Goal: Information Seeking & Learning: Learn about a topic

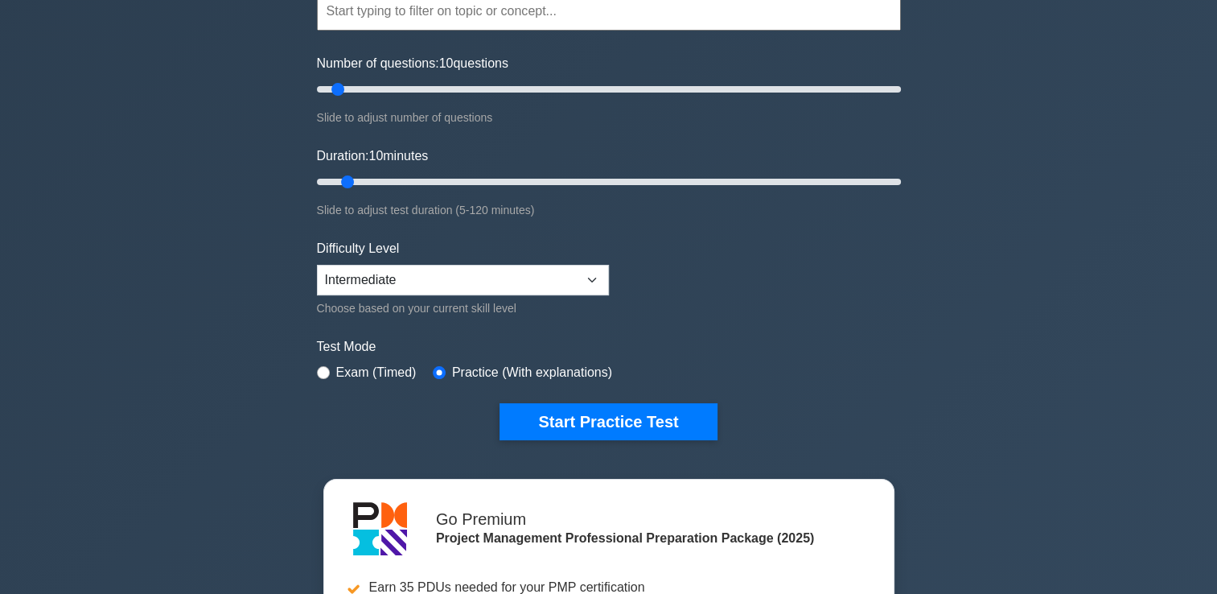
scroll to position [167, 0]
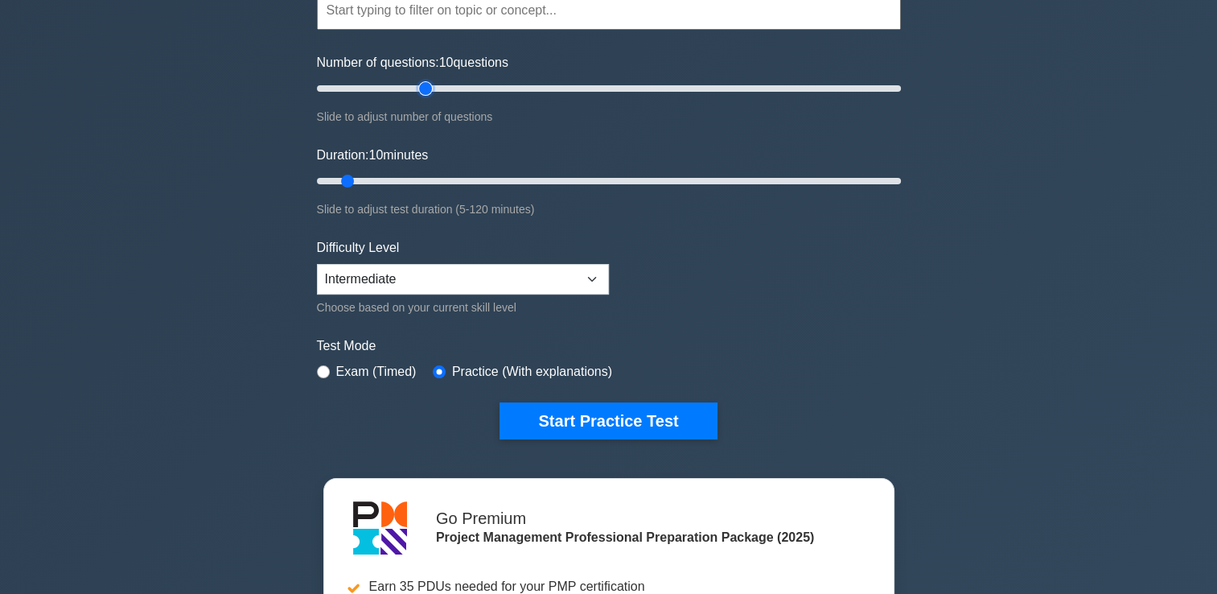
type input "40"
click at [418, 86] on input "Number of questions: 10 questions" at bounding box center [609, 88] width 584 height 19
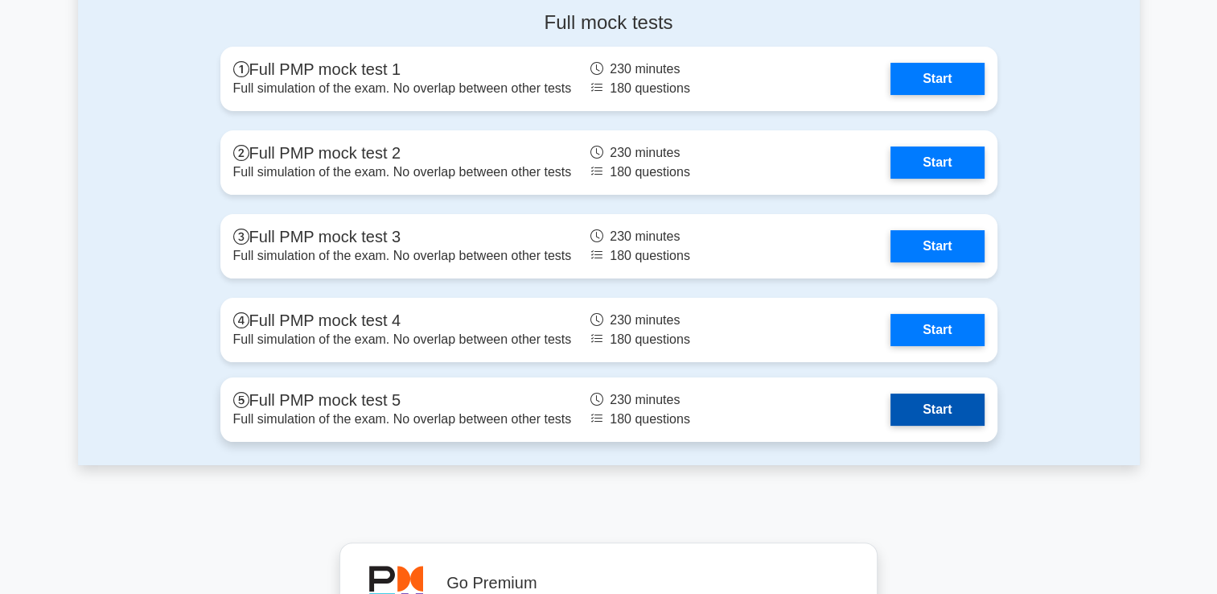
scroll to position [6320, 0]
click at [922, 413] on link "Start" at bounding box center [936, 410] width 93 height 32
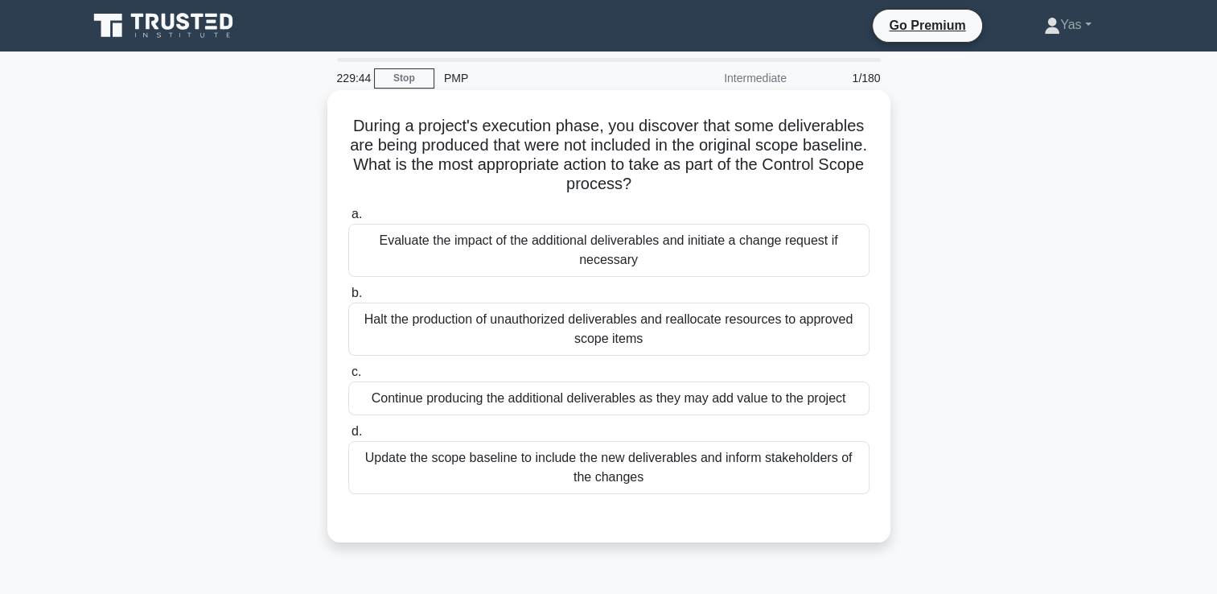
click at [842, 254] on div "Evaluate the impact of the additional deliverables and initiate a change reques…" at bounding box center [608, 250] width 521 height 53
click at [348, 220] on input "a. Evaluate the impact of the additional deliverables and initiate a change req…" at bounding box center [348, 214] width 0 height 10
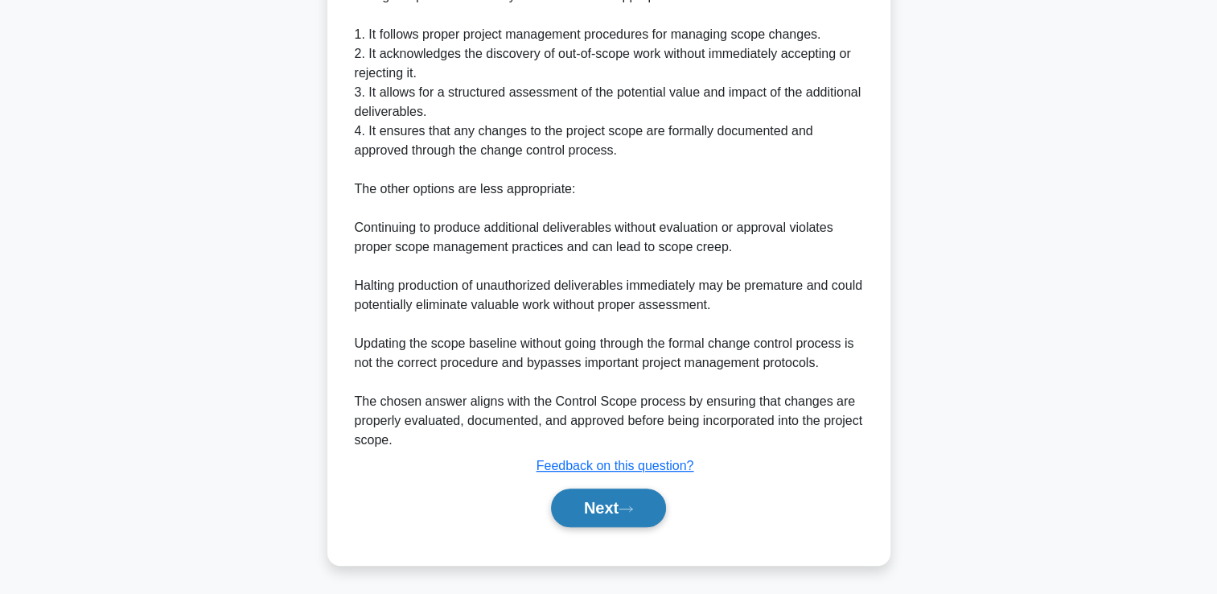
click at [638, 513] on button "Next" at bounding box center [608, 507] width 115 height 39
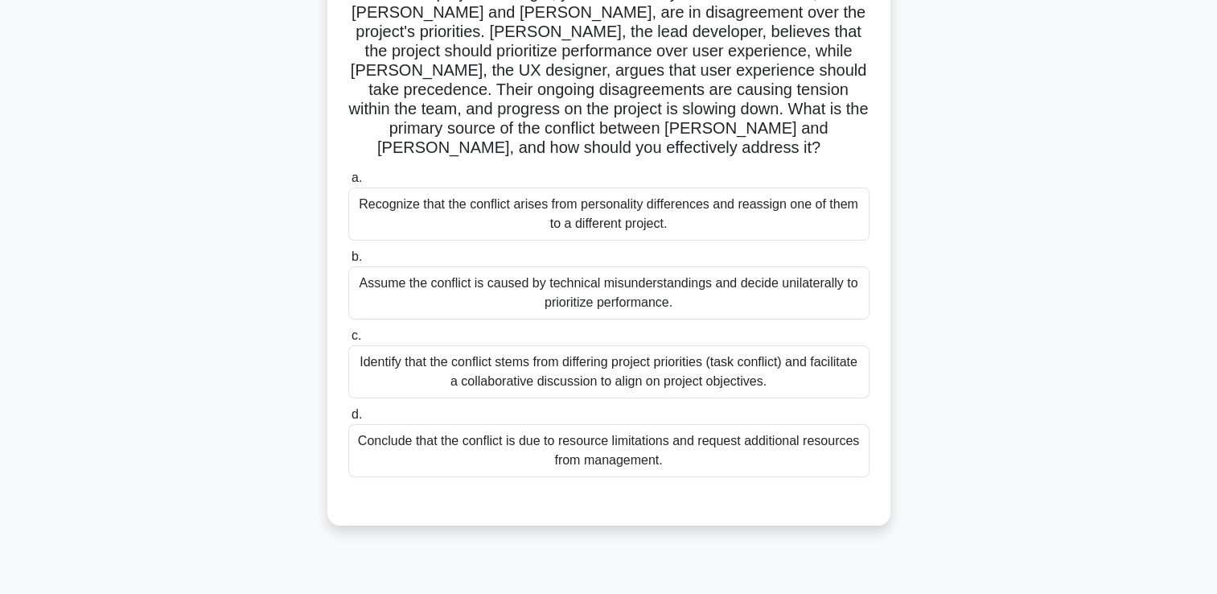
scroll to position [136, 0]
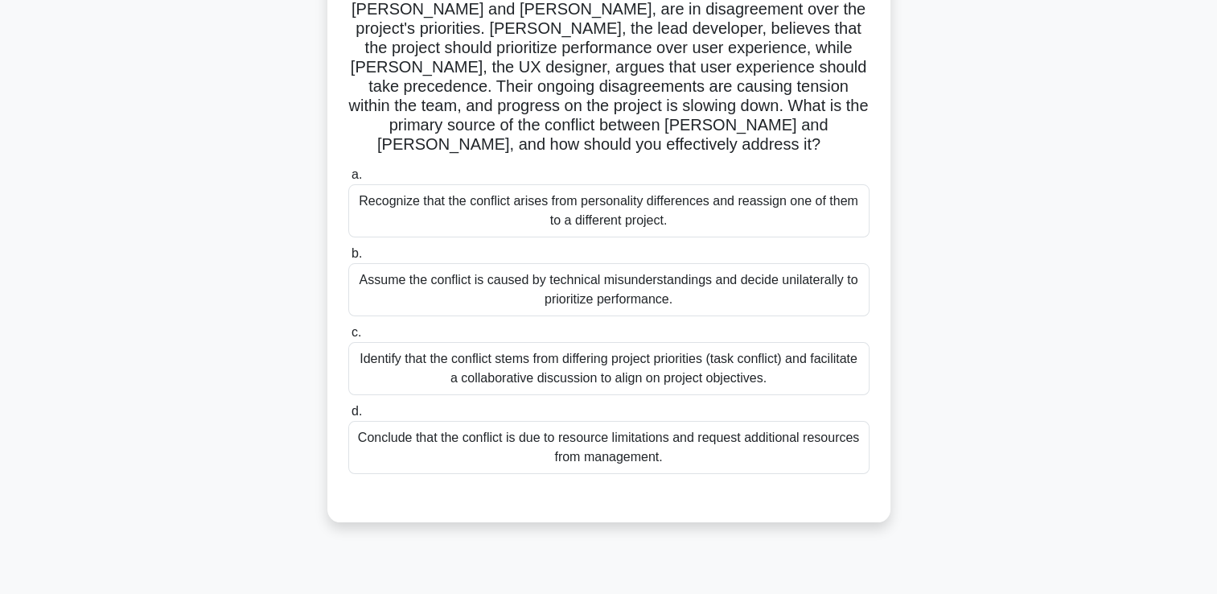
click at [733, 352] on div "Identify that the conflict stems from differing project priorities (task confli…" at bounding box center [608, 368] width 521 height 53
click at [348, 338] on input "c. Identify that the conflict stems from differing project priorities (task con…" at bounding box center [348, 332] width 0 height 10
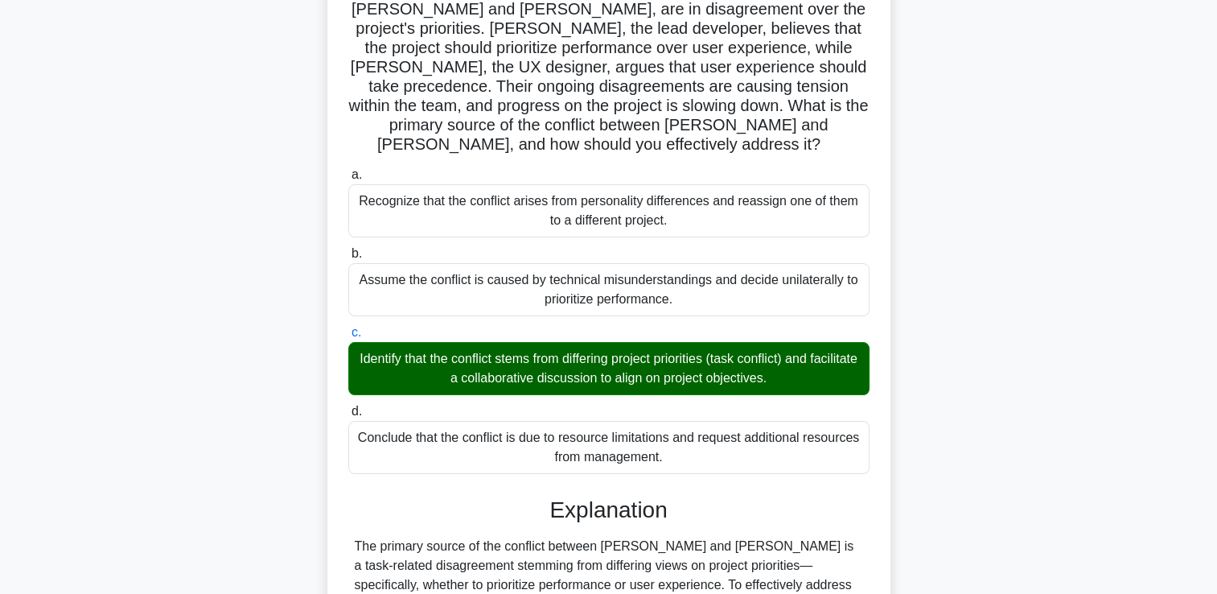
scroll to position [493, 0]
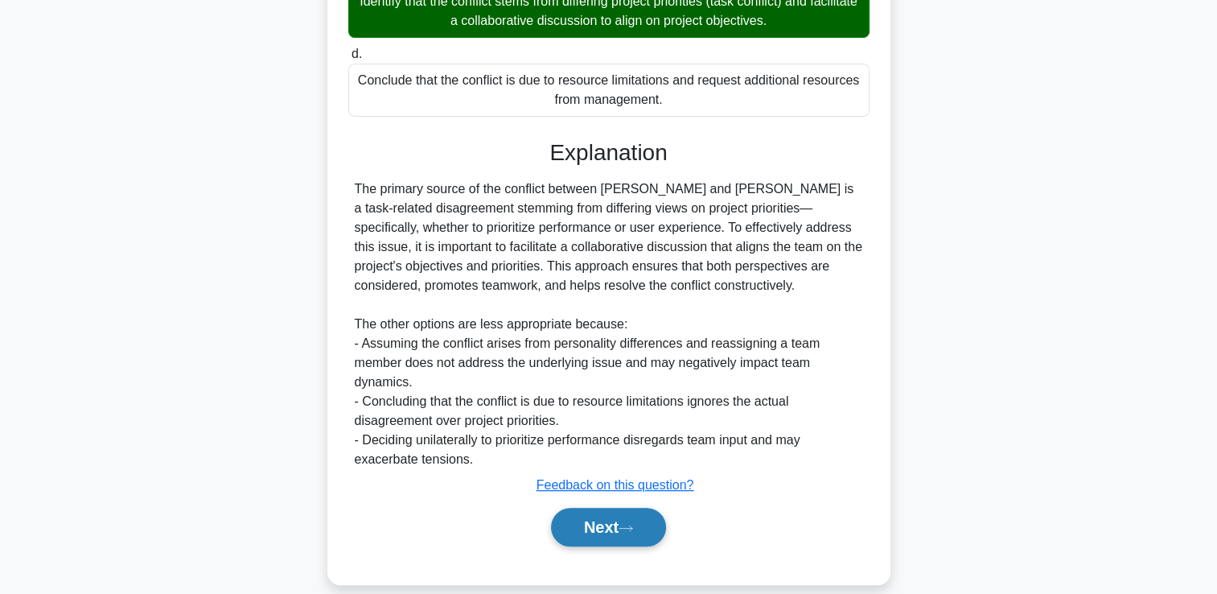
click at [627, 524] on icon at bounding box center [626, 528] width 14 height 9
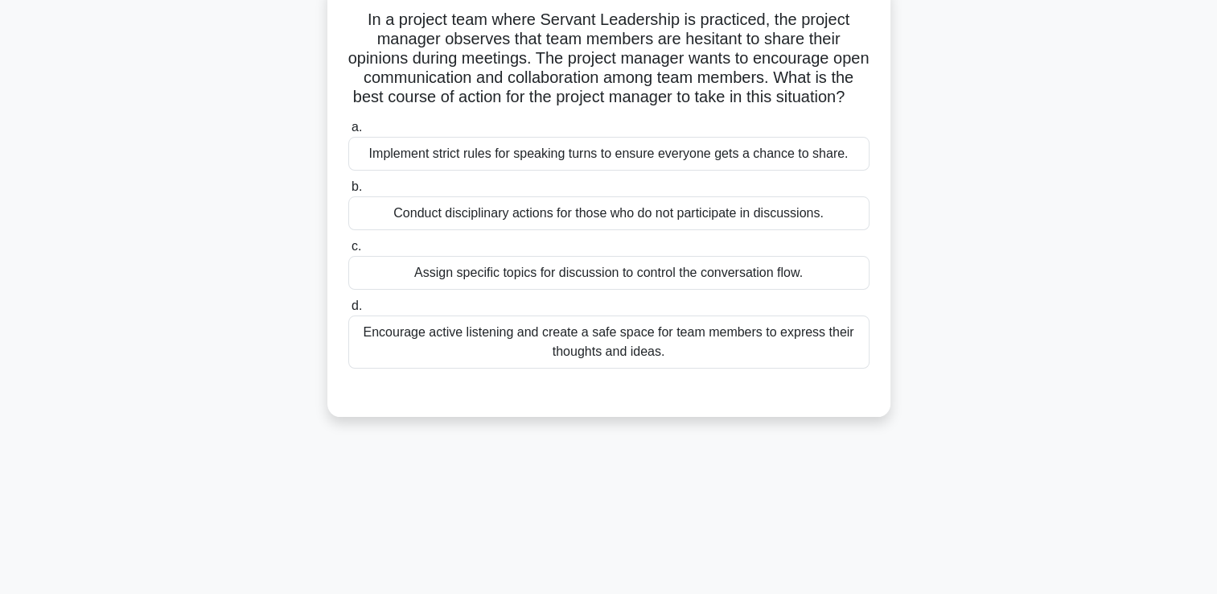
scroll to position [109, 0]
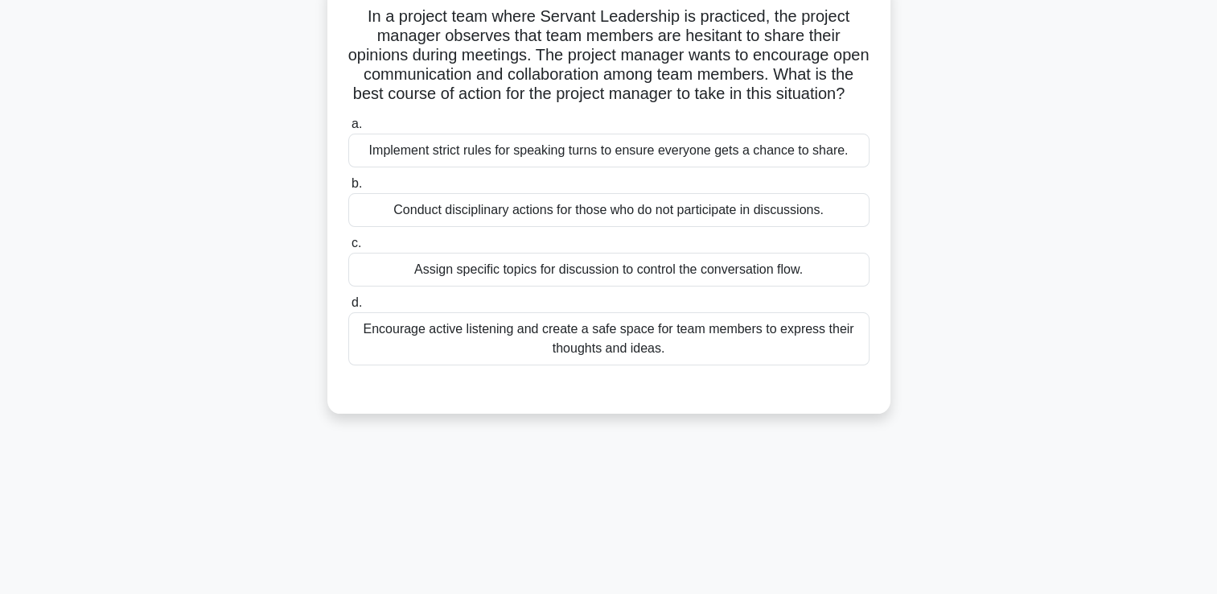
click at [637, 364] on div "Encourage active listening and create a safe space for team members to express …" at bounding box center [608, 338] width 521 height 53
click at [348, 308] on input "d. Encourage active listening and create a safe space for team members to expre…" at bounding box center [348, 303] width 0 height 10
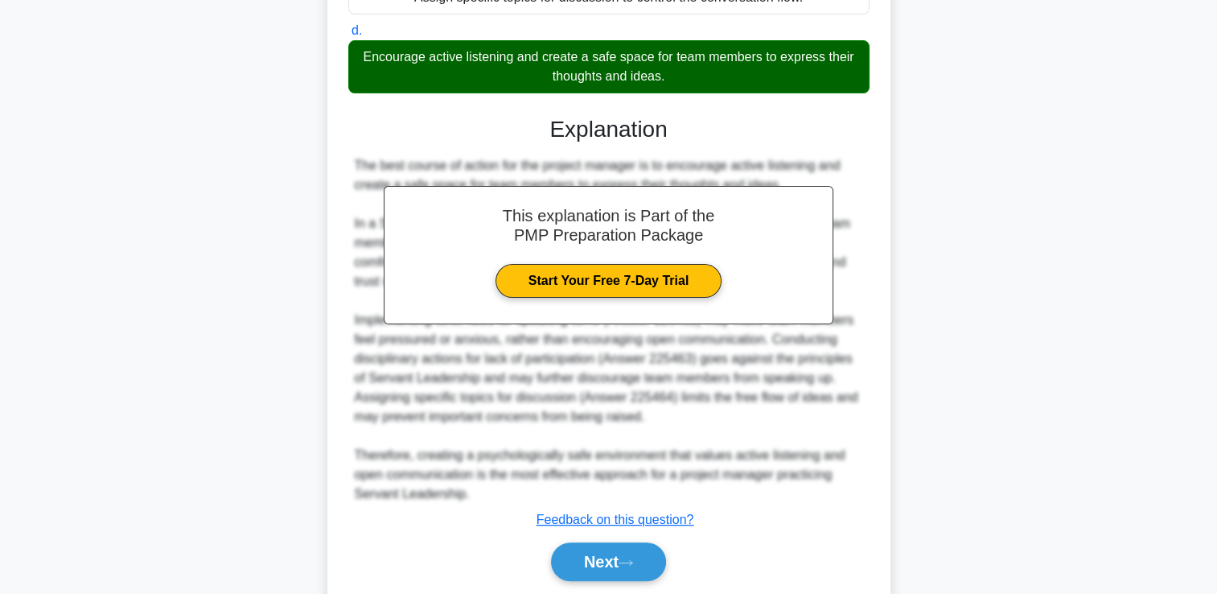
scroll to position [454, 0]
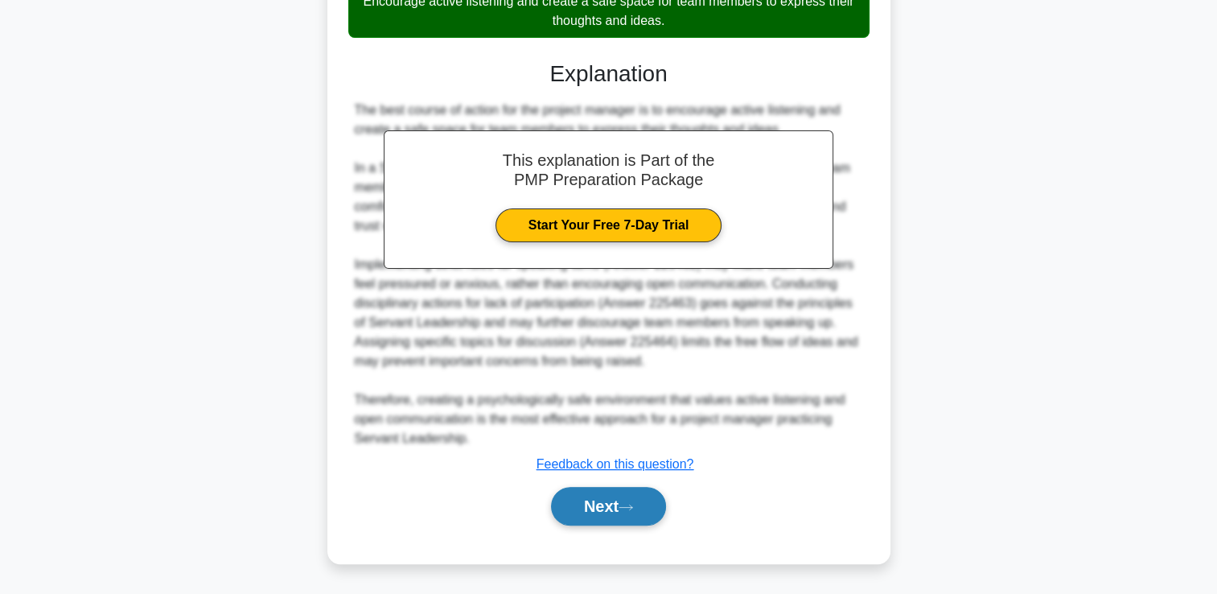
click at [594, 512] on button "Next" at bounding box center [608, 506] width 115 height 39
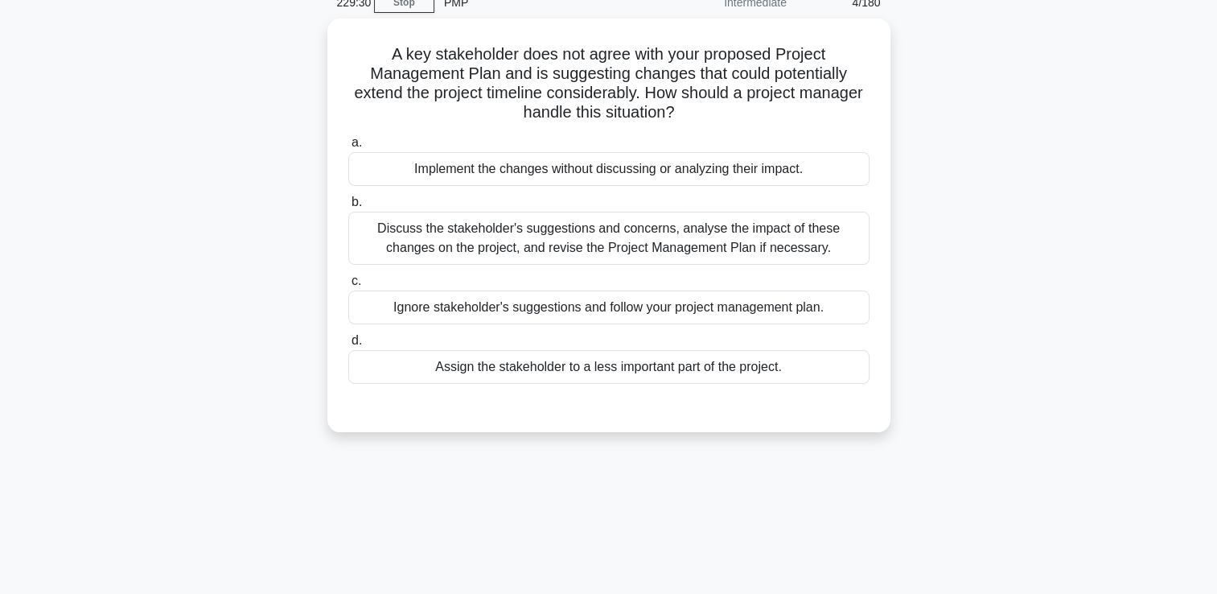
scroll to position [0, 0]
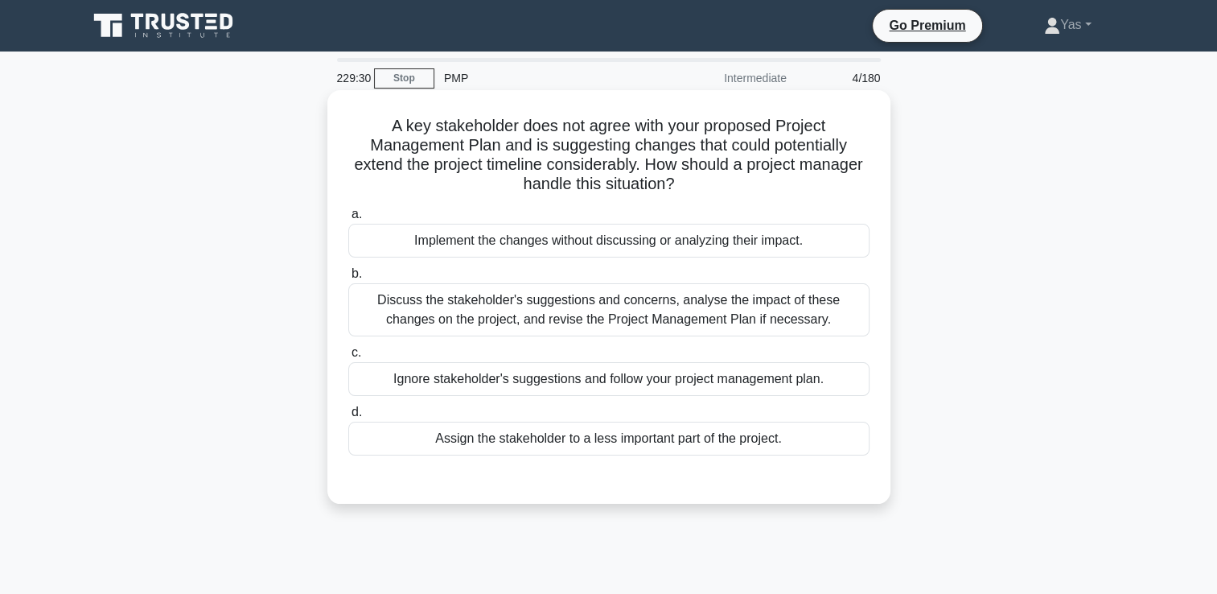
click at [660, 304] on div "Discuss the stakeholder's suggestions and concerns, analyse the impact of these…" at bounding box center [608, 309] width 521 height 53
click at [348, 279] on input "b. Discuss the stakeholder's suggestions and concerns, analyse the impact of th…" at bounding box center [348, 274] width 0 height 10
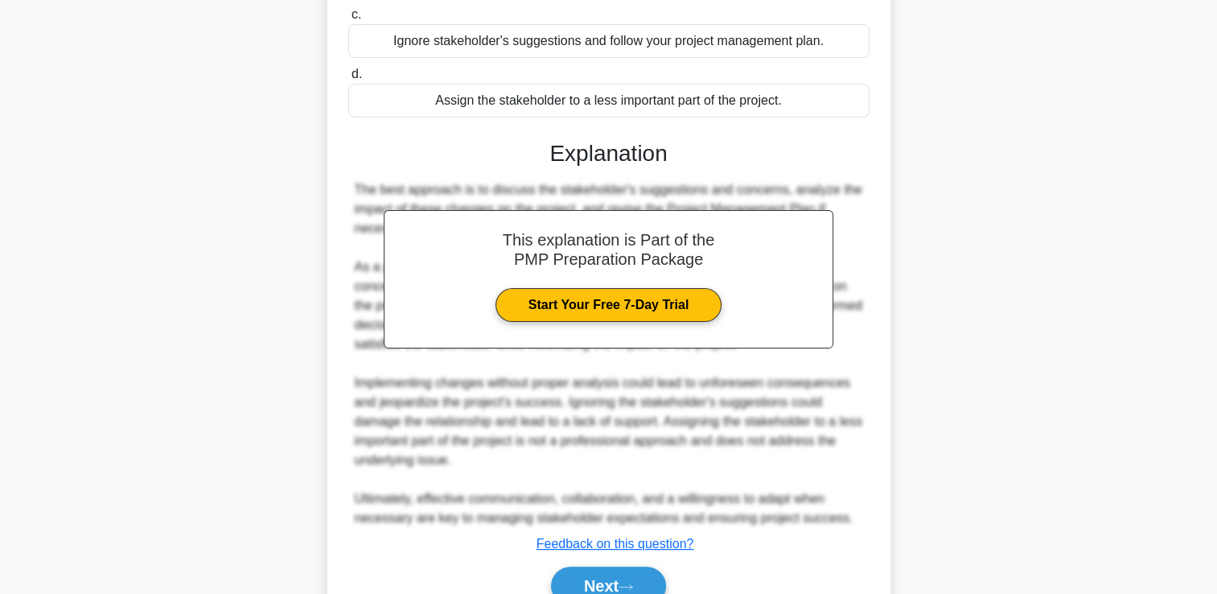
scroll to position [416, 0]
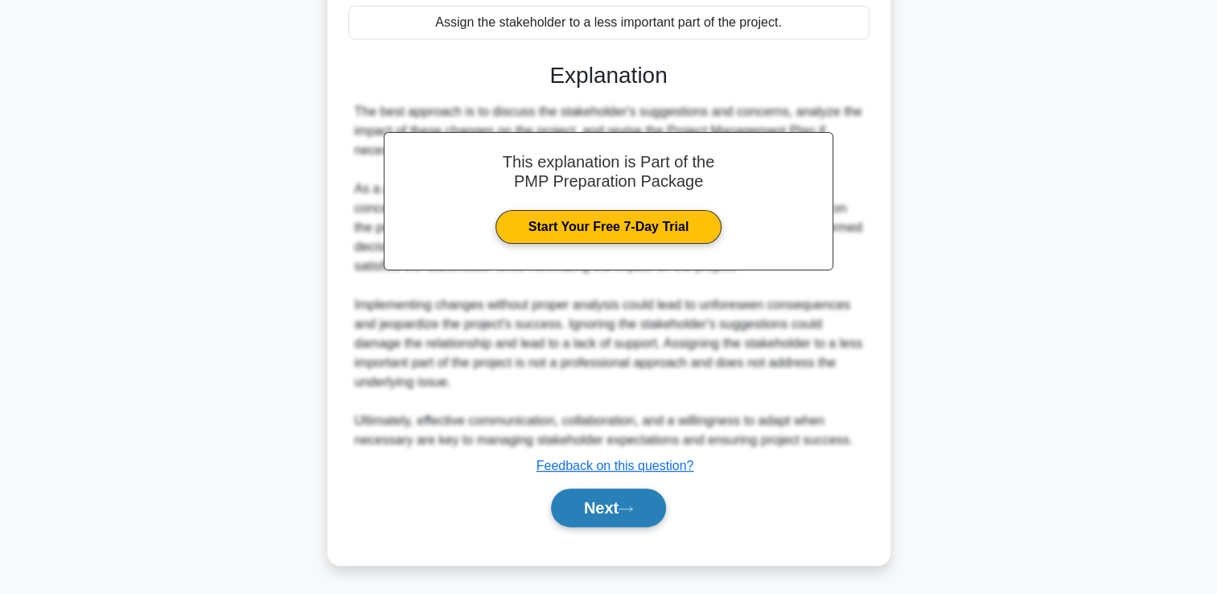
click at [573, 505] on button "Next" at bounding box center [608, 507] width 115 height 39
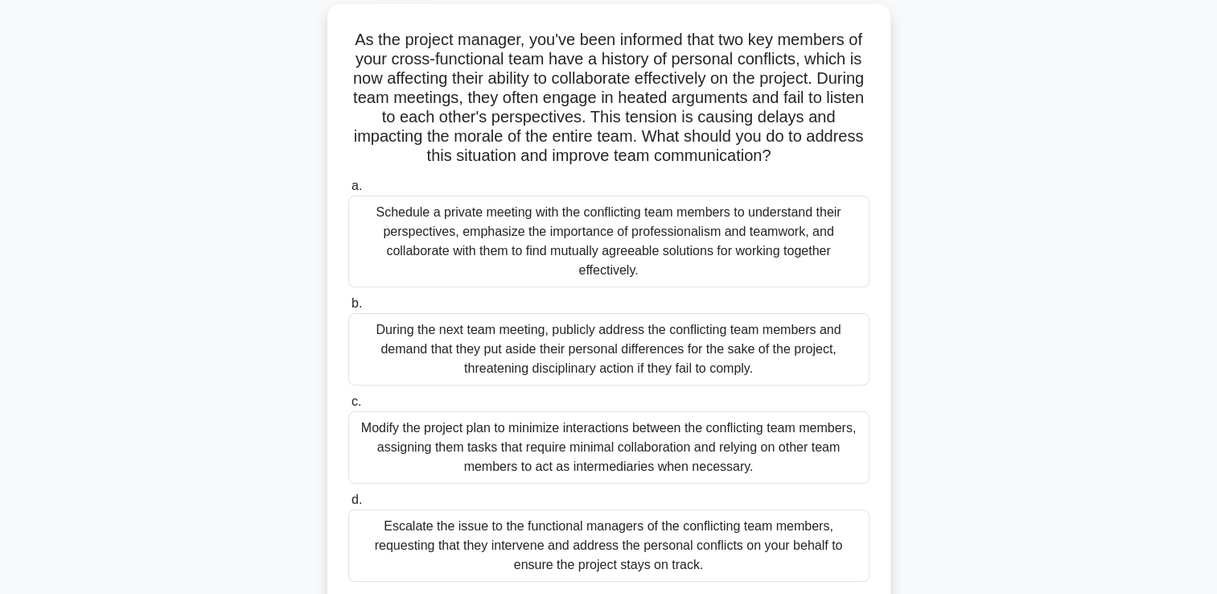
scroll to position [138, 0]
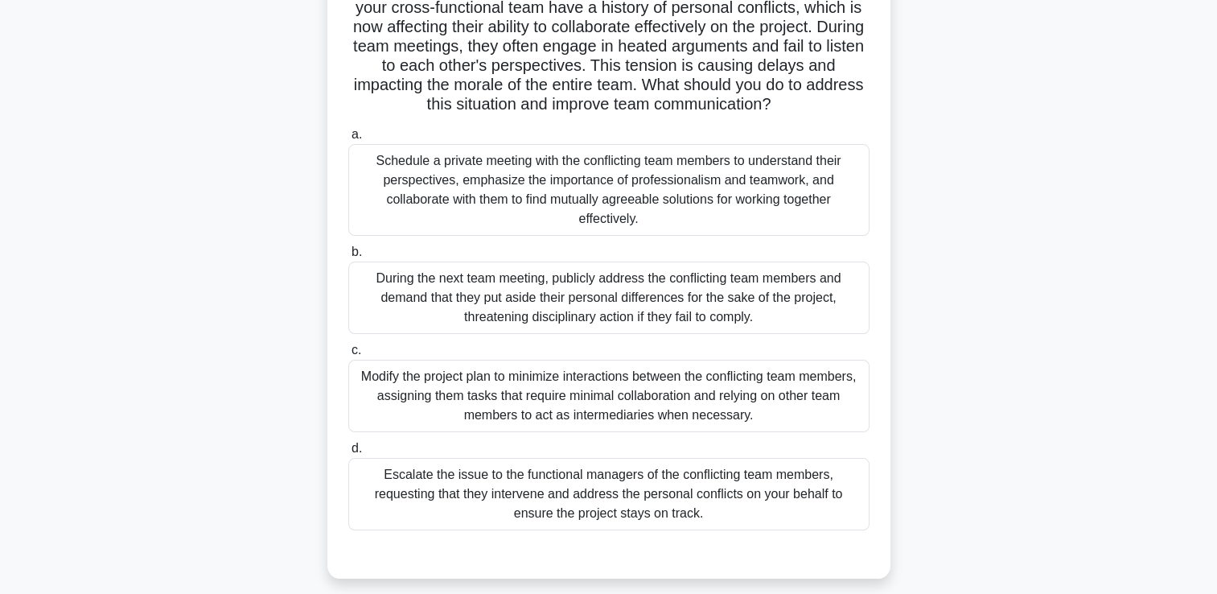
click at [665, 211] on div "Schedule a private meeting with the conflicting team members to understand thei…" at bounding box center [608, 190] width 521 height 92
click at [348, 140] on input "a. Schedule a private meeting with the conflicting team members to understand t…" at bounding box center [348, 134] width 0 height 10
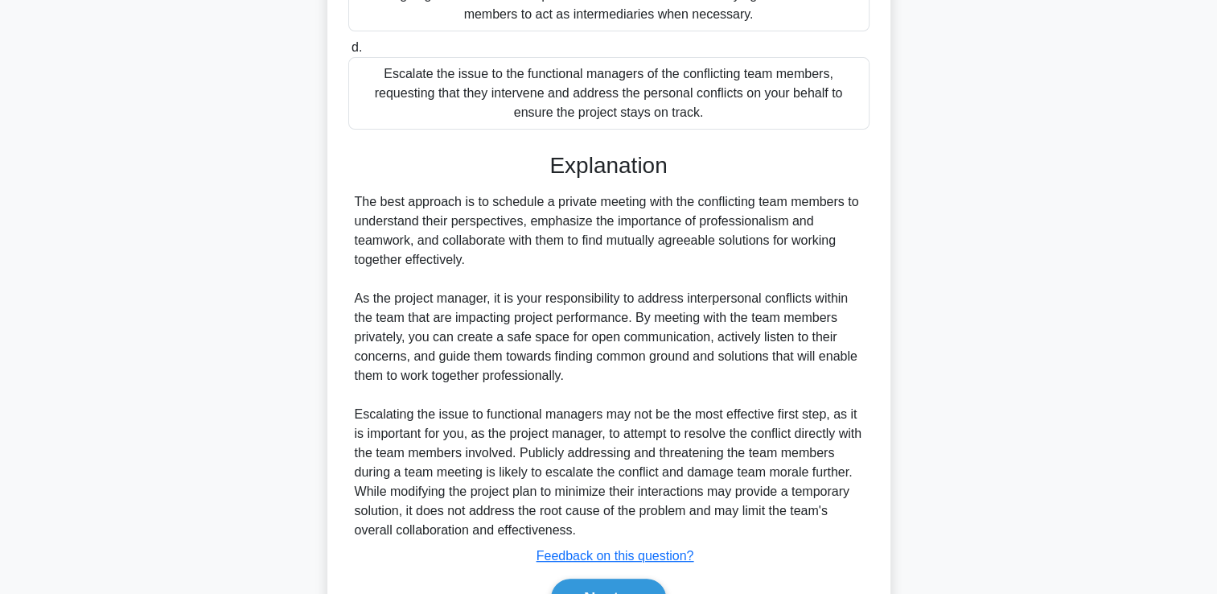
scroll to position [563, 0]
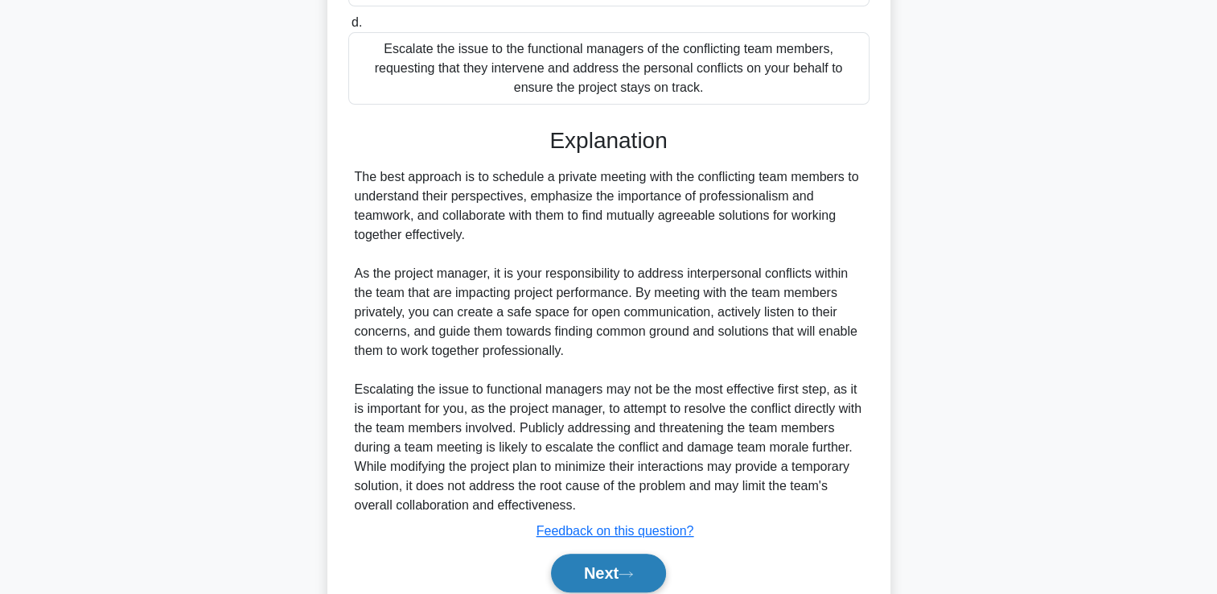
click at [593, 559] on button "Next" at bounding box center [608, 572] width 115 height 39
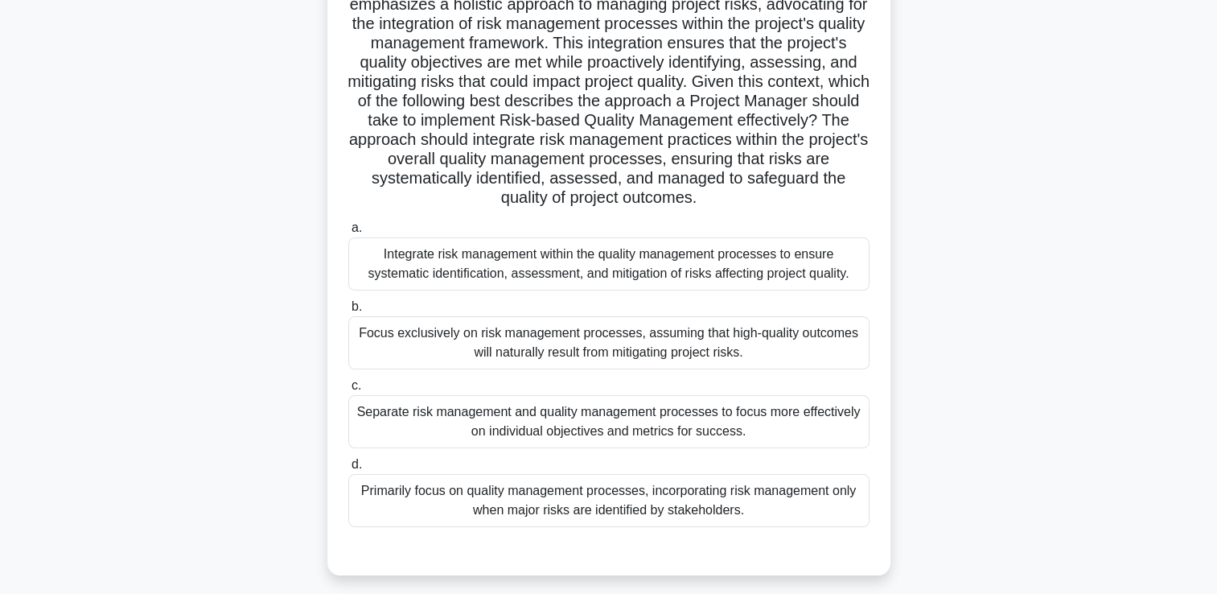
scroll to position [183, 0]
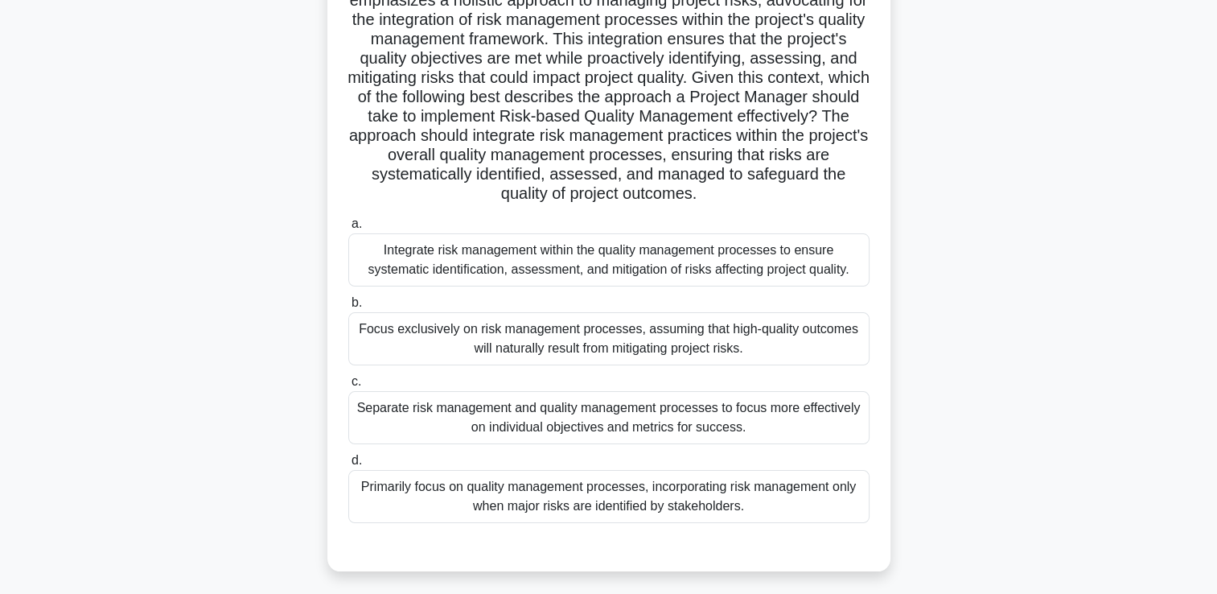
click at [668, 271] on div "Integrate risk management within the quality management processes to ensure sys…" at bounding box center [608, 259] width 521 height 53
click at [348, 229] on input "a. Integrate risk management within the quality management processes to ensure …" at bounding box center [348, 224] width 0 height 10
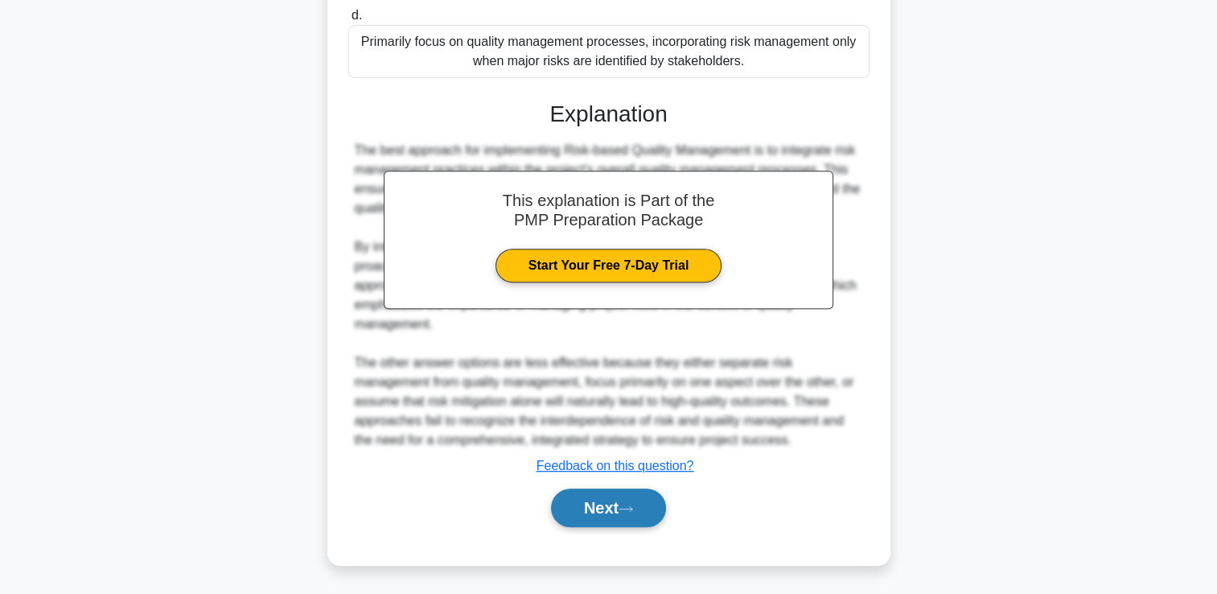
click at [569, 500] on button "Next" at bounding box center [608, 507] width 115 height 39
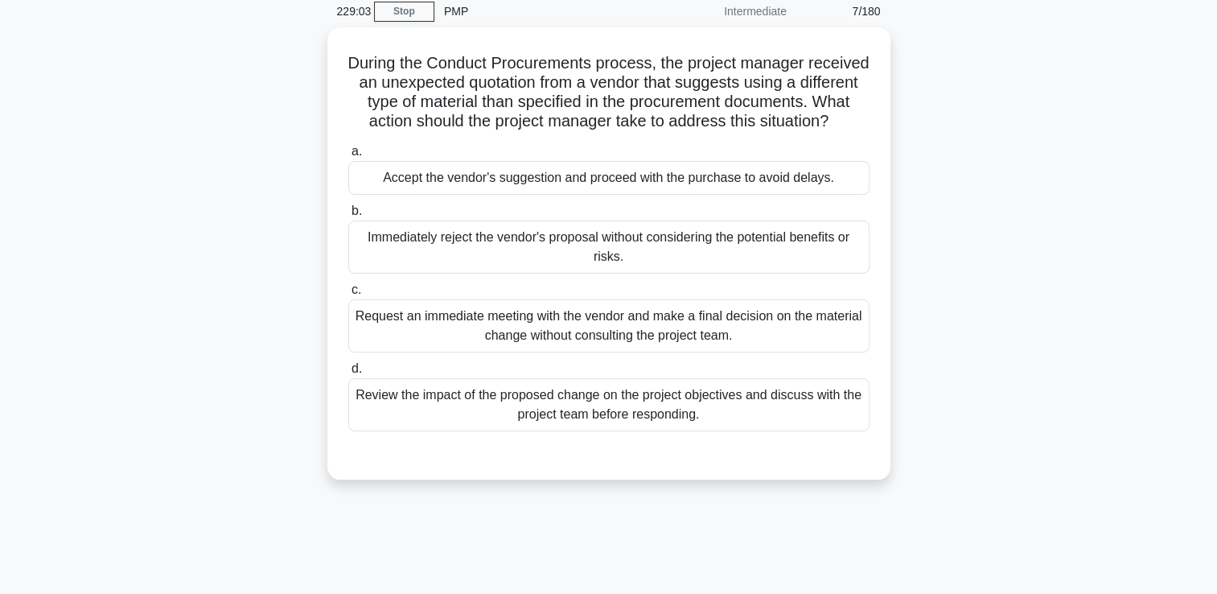
scroll to position [66, 0]
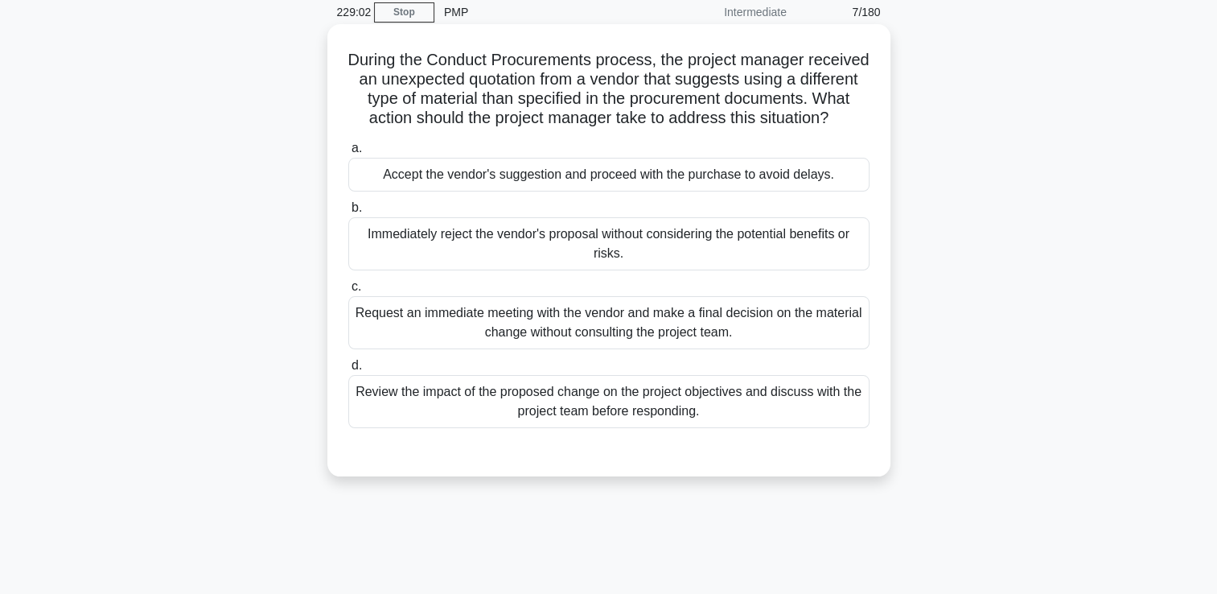
click at [590, 346] on div "Request an immediate meeting with the vendor and make a final decision on the m…" at bounding box center [608, 322] width 521 height 53
click at [348, 292] on input "c. Request an immediate meeting with the vendor and make a final decision on th…" at bounding box center [348, 287] width 0 height 10
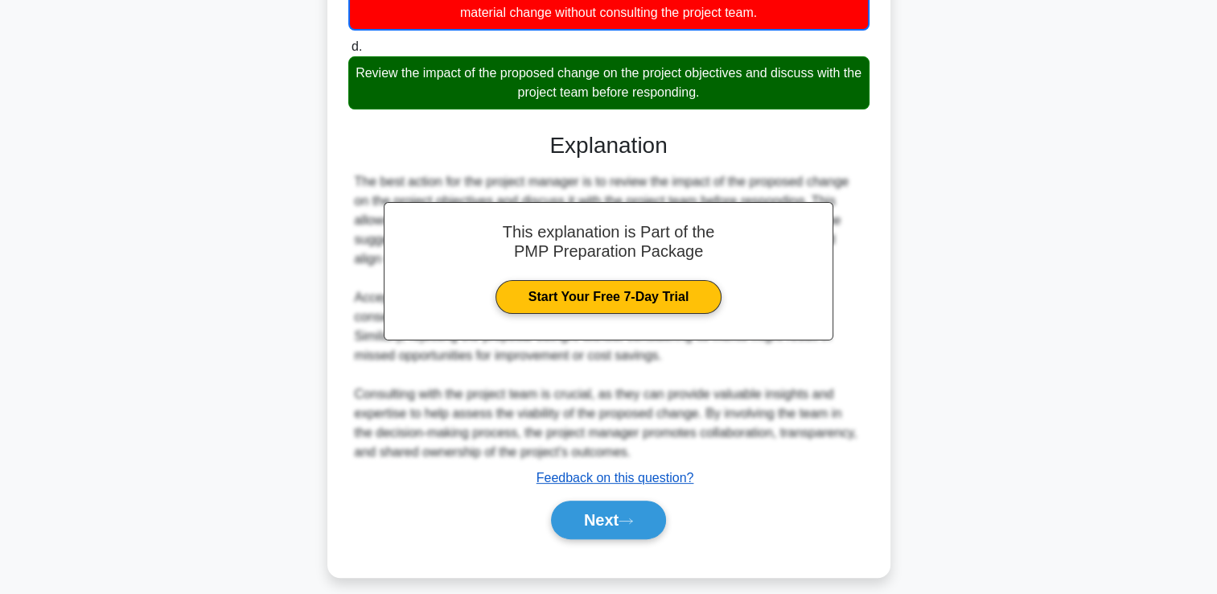
scroll to position [384, 0]
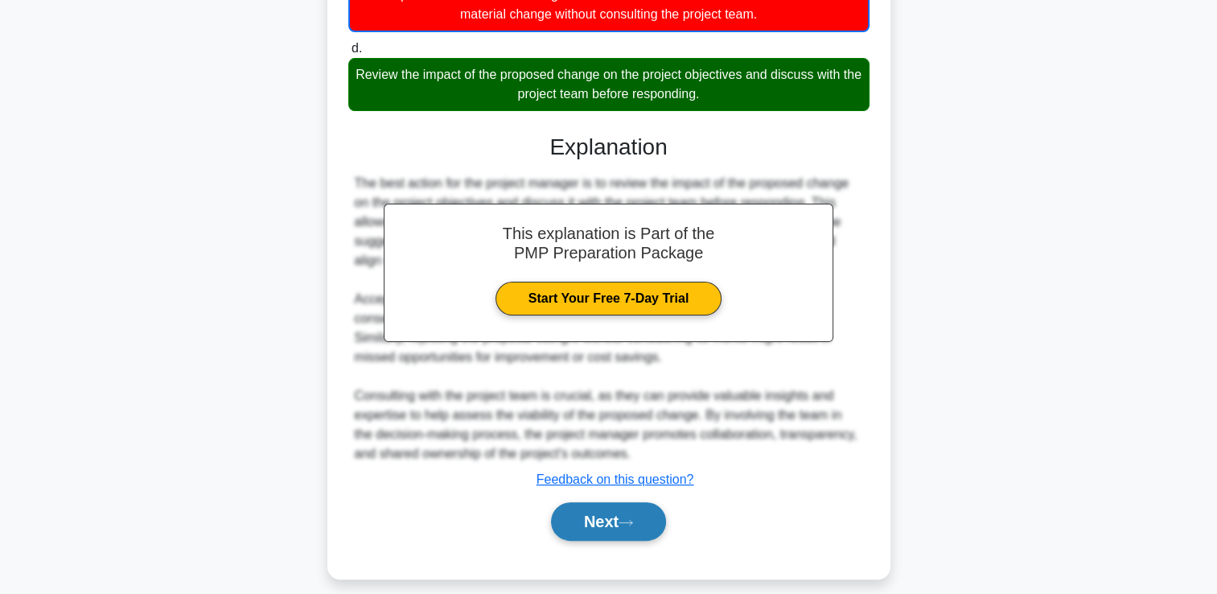
click at [583, 540] on button "Next" at bounding box center [608, 521] width 115 height 39
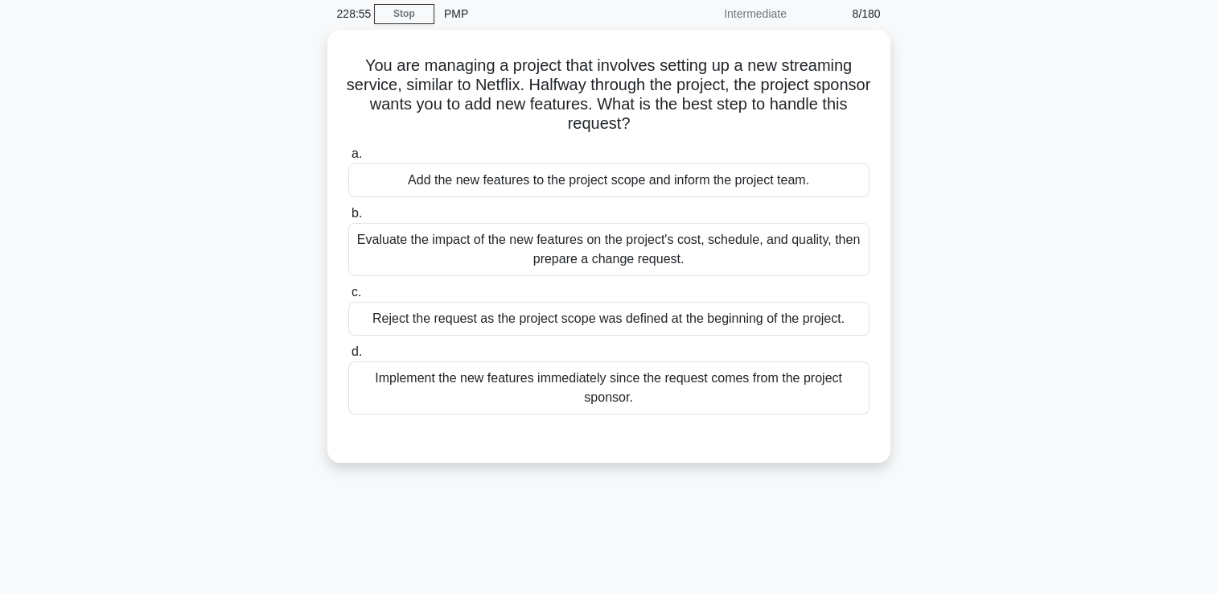
scroll to position [59, 0]
